Goal: Check status: Check status

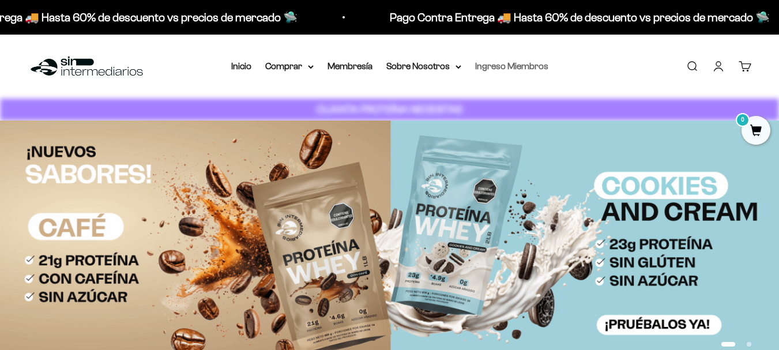
click at [504, 66] on link "Ingreso Miembros" at bounding box center [511, 66] width 73 height 10
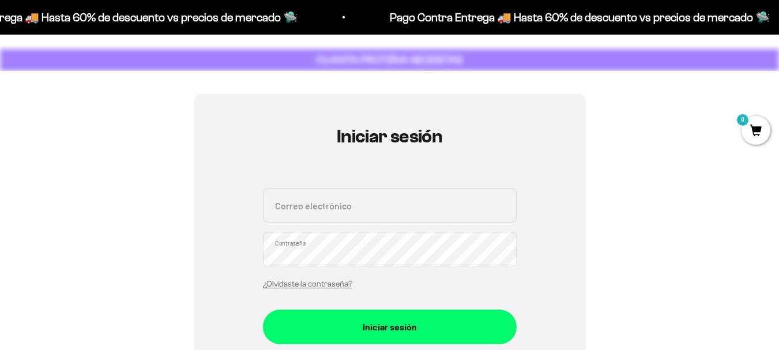
scroll to position [115, 0]
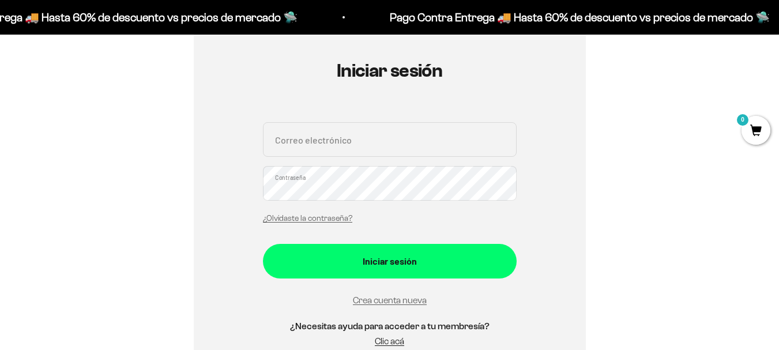
click at [389, 153] on input "Correo electrónico" at bounding box center [390, 139] width 254 height 35
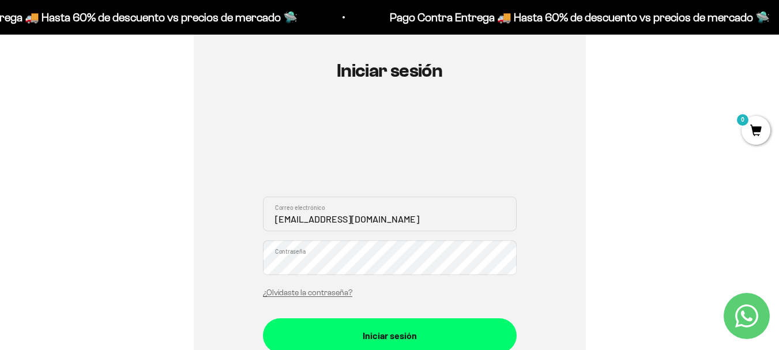
type input "yarm49@gmail.com"
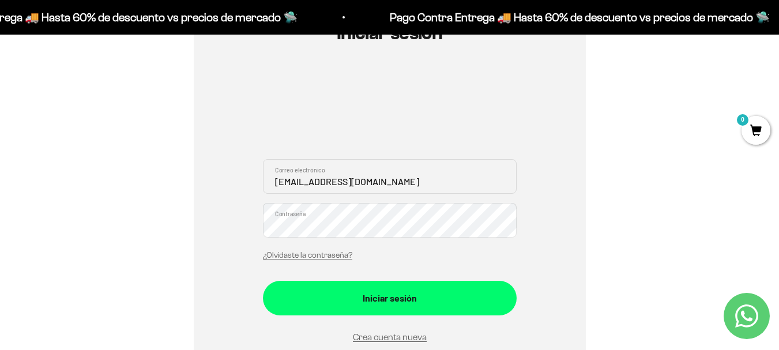
scroll to position [173, 0]
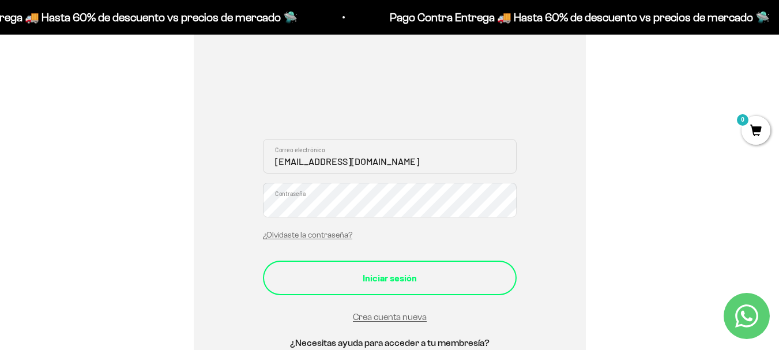
click at [396, 280] on div "Iniciar sesión" at bounding box center [390, 277] width 208 height 15
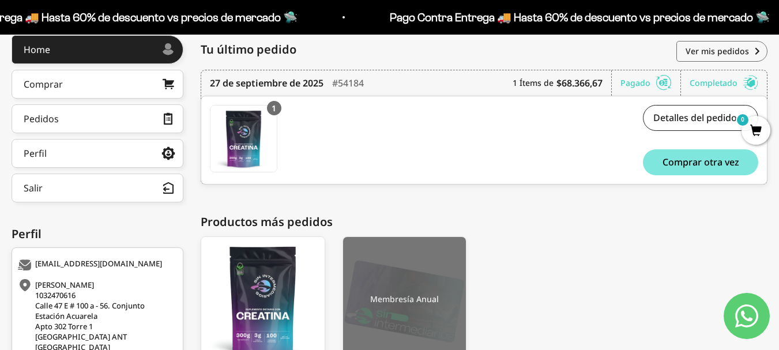
scroll to position [152, 0]
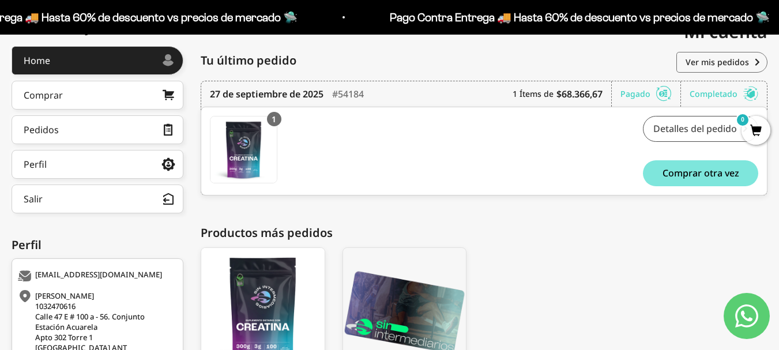
click at [666, 128] on link "Detalles del pedido" at bounding box center [700, 129] width 115 height 26
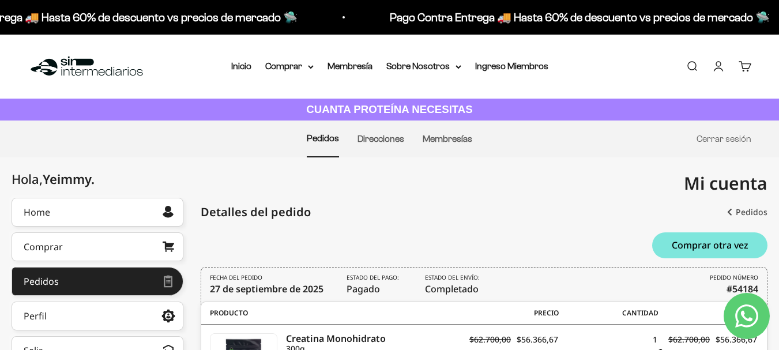
click at [748, 210] on link "Pedidos" at bounding box center [747, 212] width 40 height 21
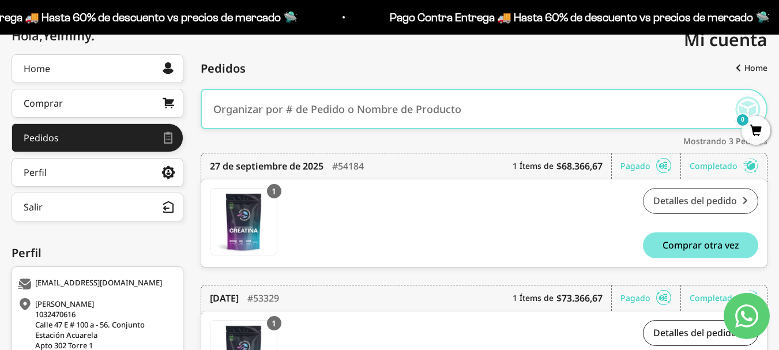
scroll to position [115, 0]
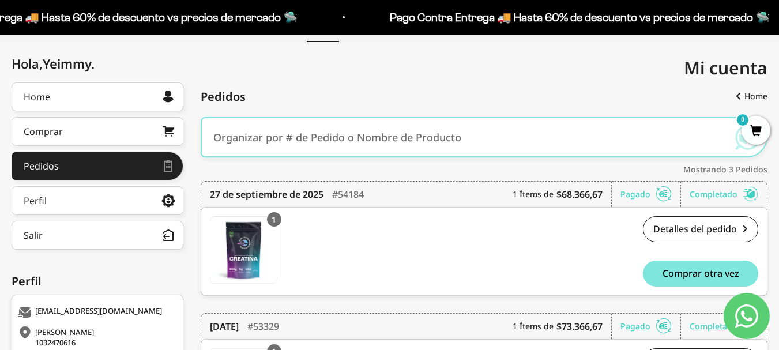
click at [717, 195] on div "Completado" at bounding box center [724, 194] width 69 height 25
click at [702, 227] on link "Detalles del pedido" at bounding box center [700, 229] width 115 height 26
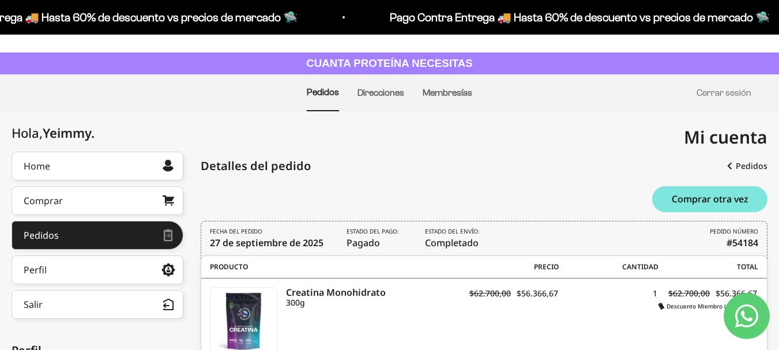
scroll to position [115, 0]
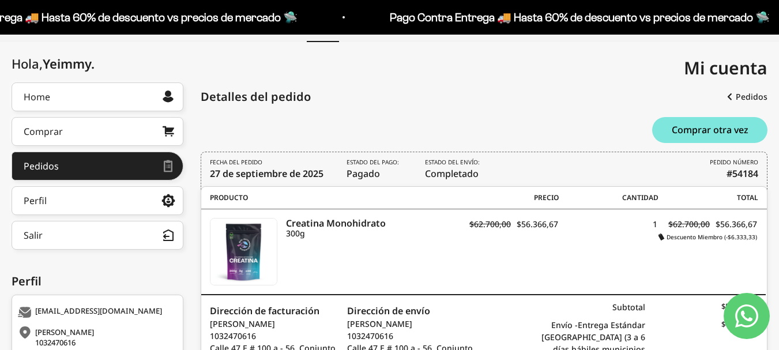
click at [681, 223] on s "$62.700,00" at bounding box center [689, 224] width 42 height 11
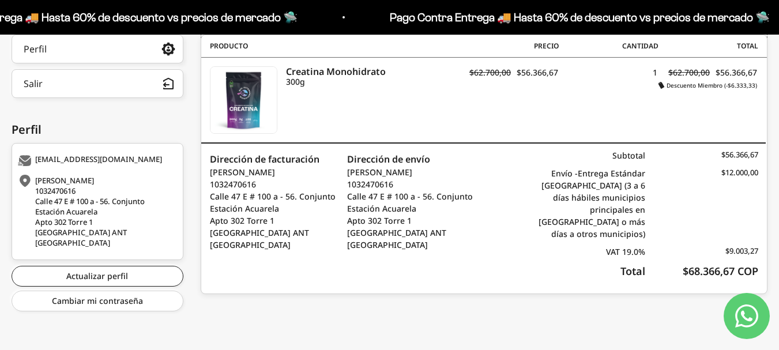
scroll to position [94, 0]
